Goal: Task Accomplishment & Management: Manage account settings

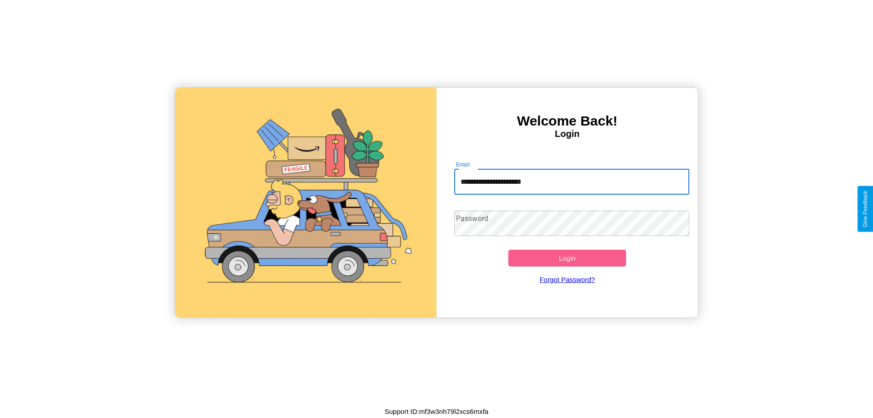
type input "**********"
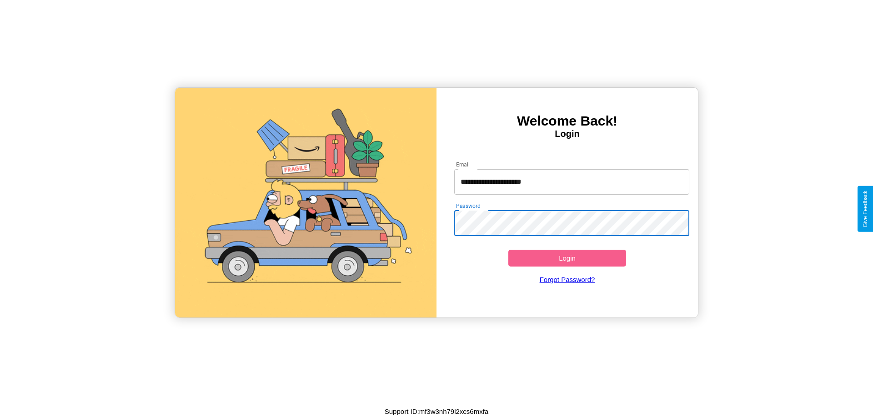
click at [567, 258] on button "Login" at bounding box center [568, 258] width 118 height 17
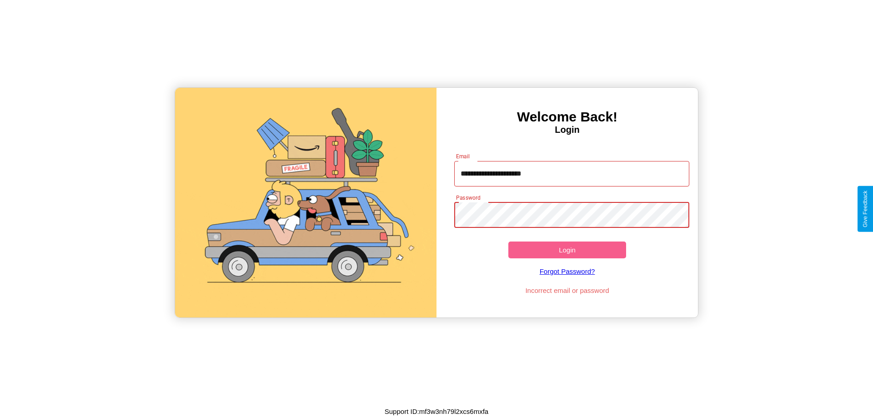
click at [567, 250] on button "Login" at bounding box center [568, 250] width 118 height 17
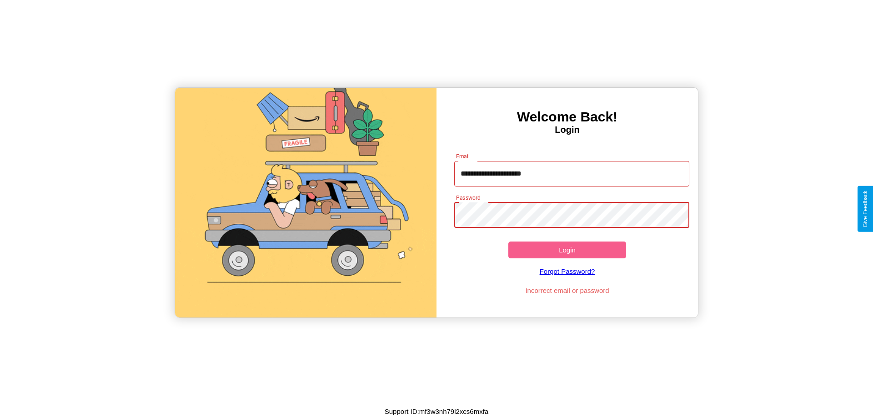
click at [567, 250] on button "Login" at bounding box center [568, 250] width 118 height 17
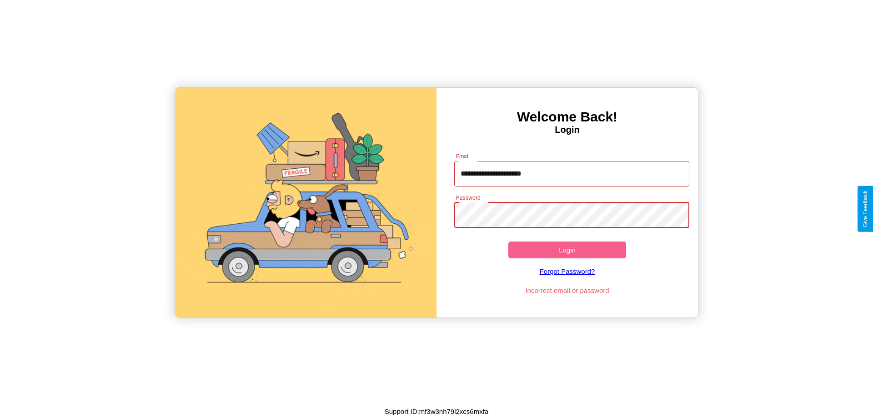
click at [567, 250] on button "Login" at bounding box center [568, 250] width 118 height 17
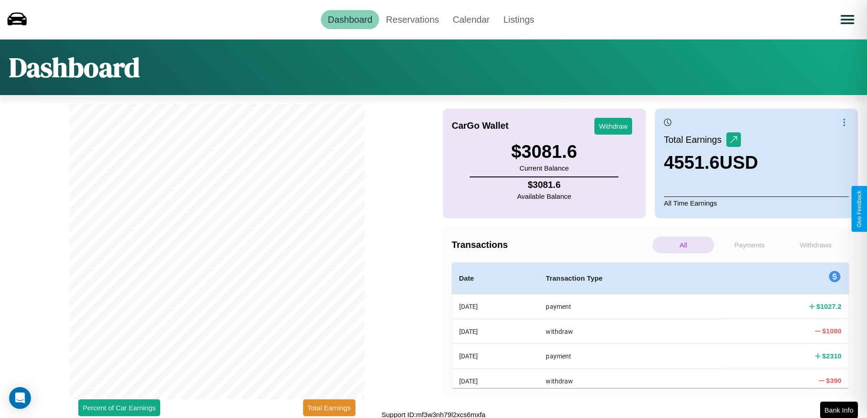
scroll to position [3, 0]
